Goal: Transaction & Acquisition: Purchase product/service

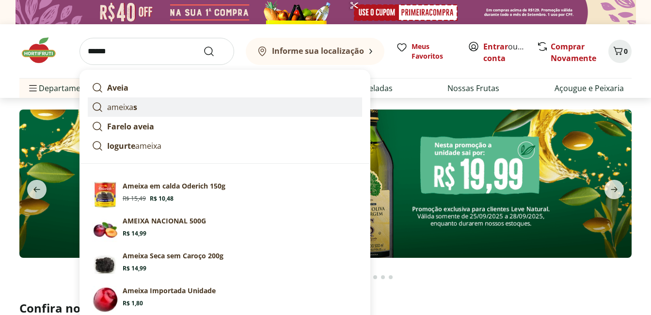
click at [131, 103] on p "ameixa s" at bounding box center [122, 107] width 30 height 12
type input "*******"
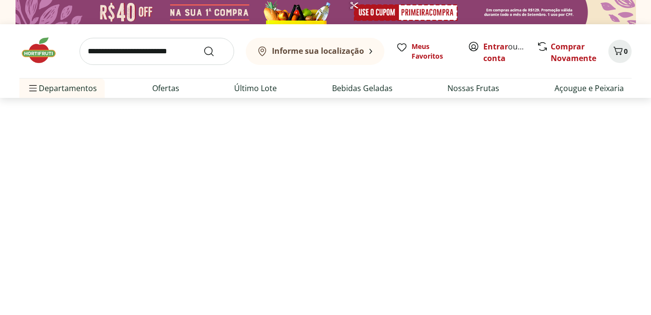
select select "**********"
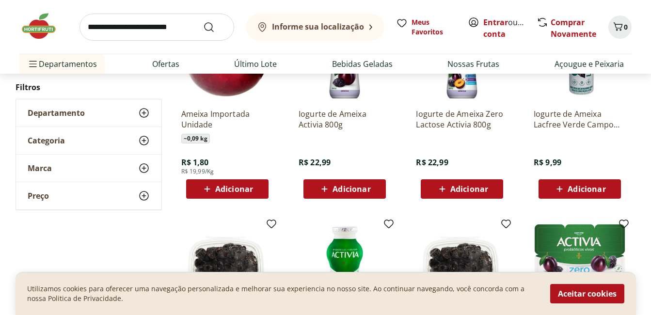
scroll to position [398, 0]
